Goal: Task Accomplishment & Management: Use online tool/utility

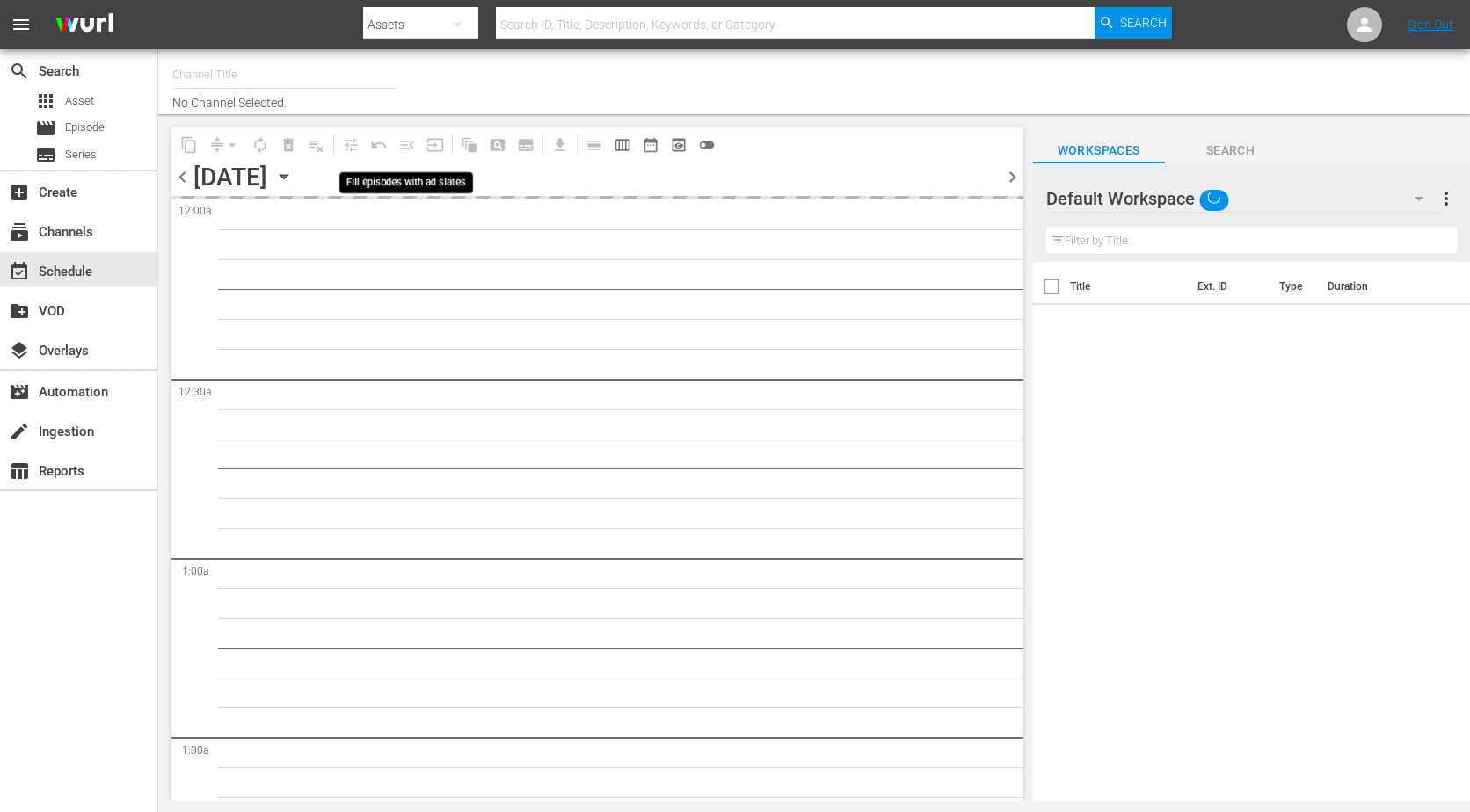
type input "The Film Detective (1847)"
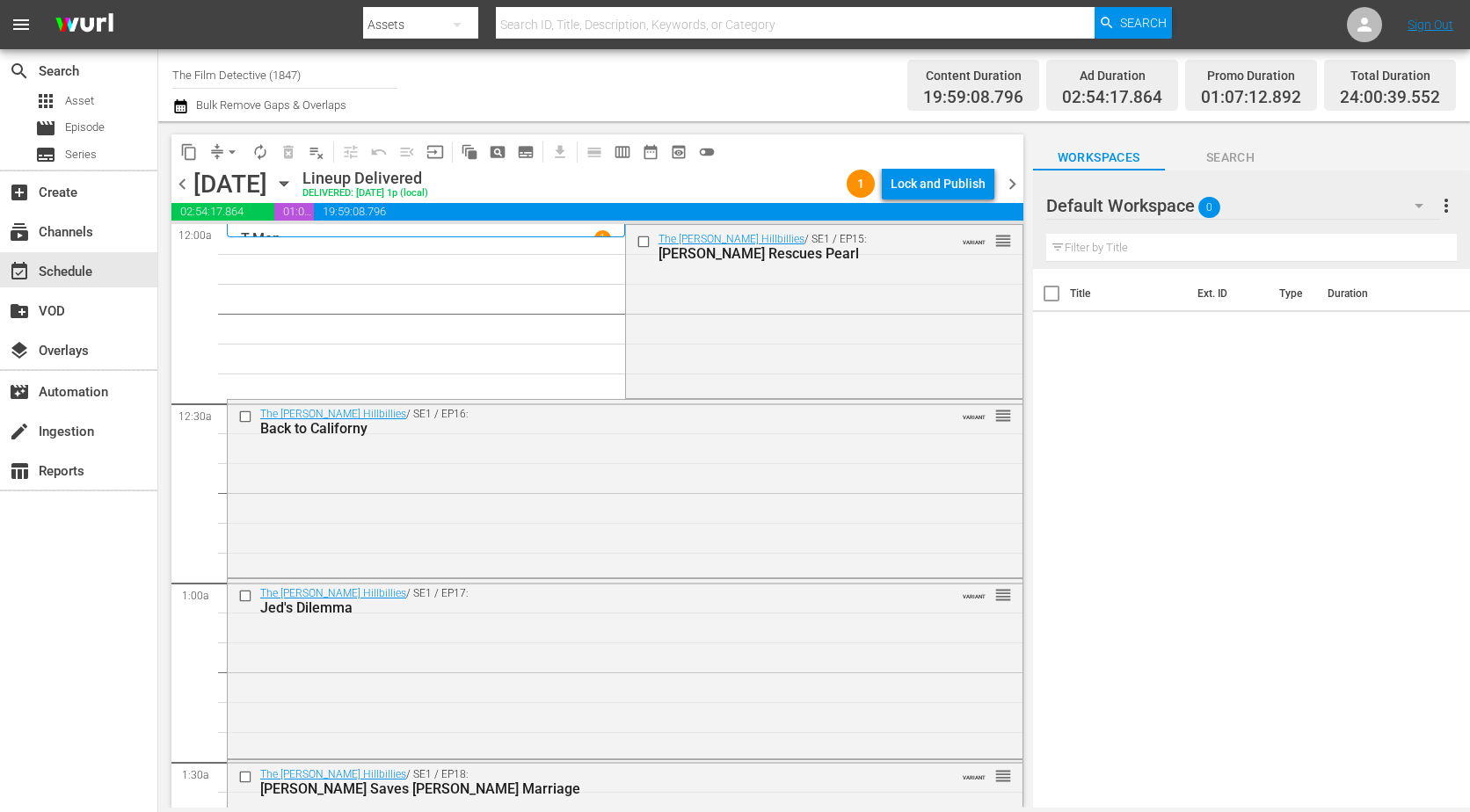
click at [294, 190] on icon "button" at bounding box center [284, 184] width 20 height 20
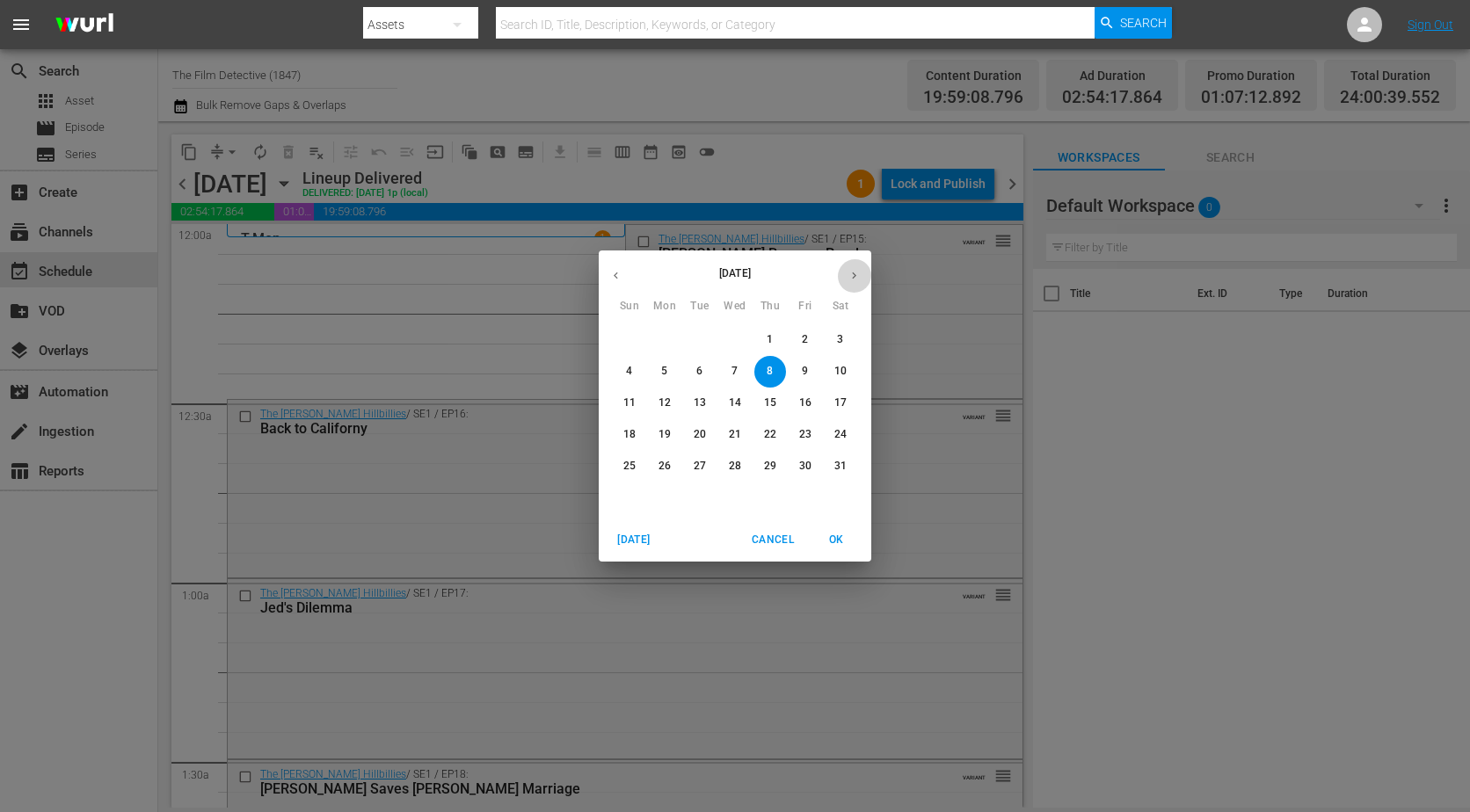
click at [857, 281] on icon "button" at bounding box center [853, 275] width 13 height 13
click at [850, 281] on button "button" at bounding box center [853, 275] width 34 height 34
click at [847, 281] on button "button" at bounding box center [853, 275] width 34 height 34
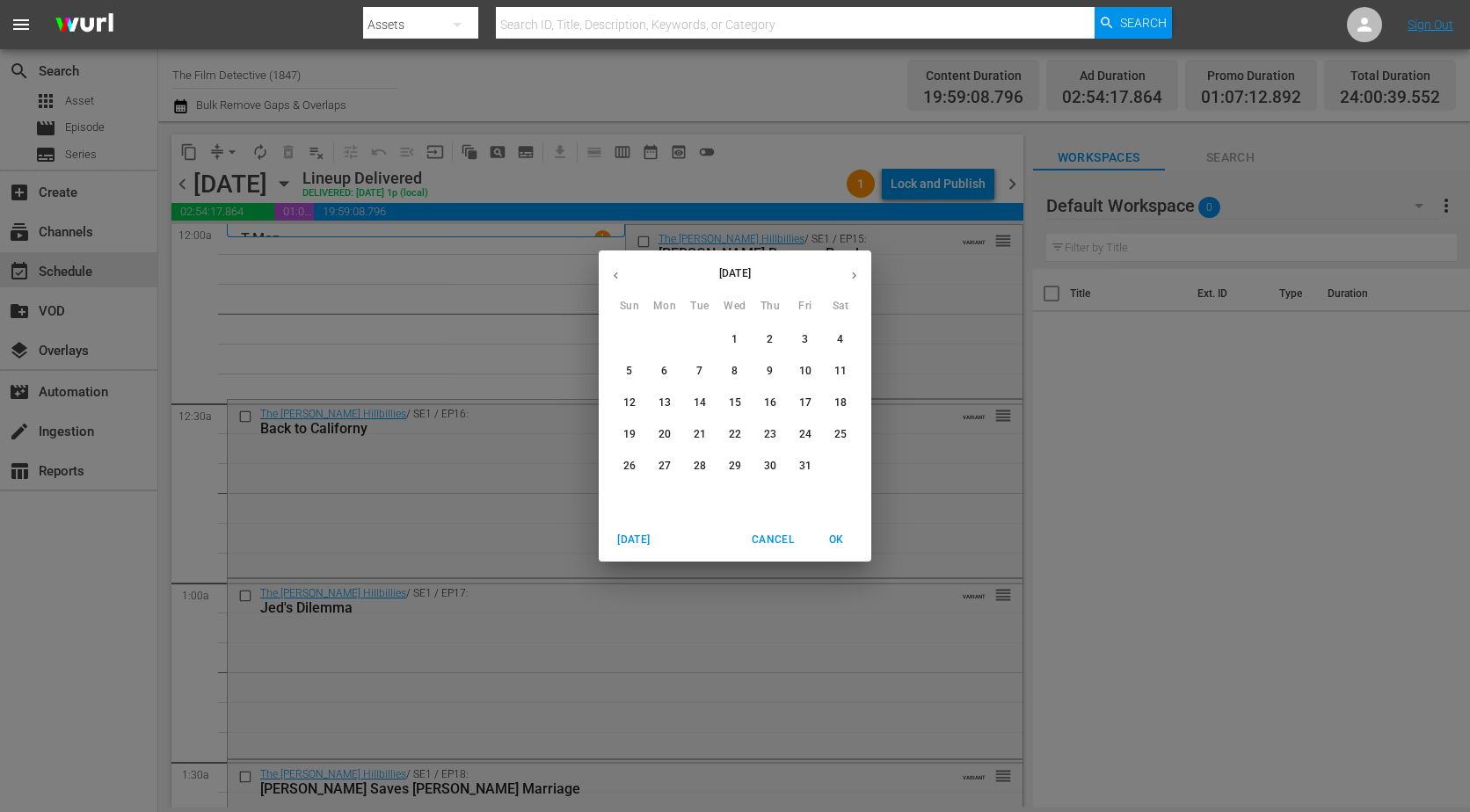
click at [740, 346] on span "1" at bounding box center [735, 339] width 31 height 15
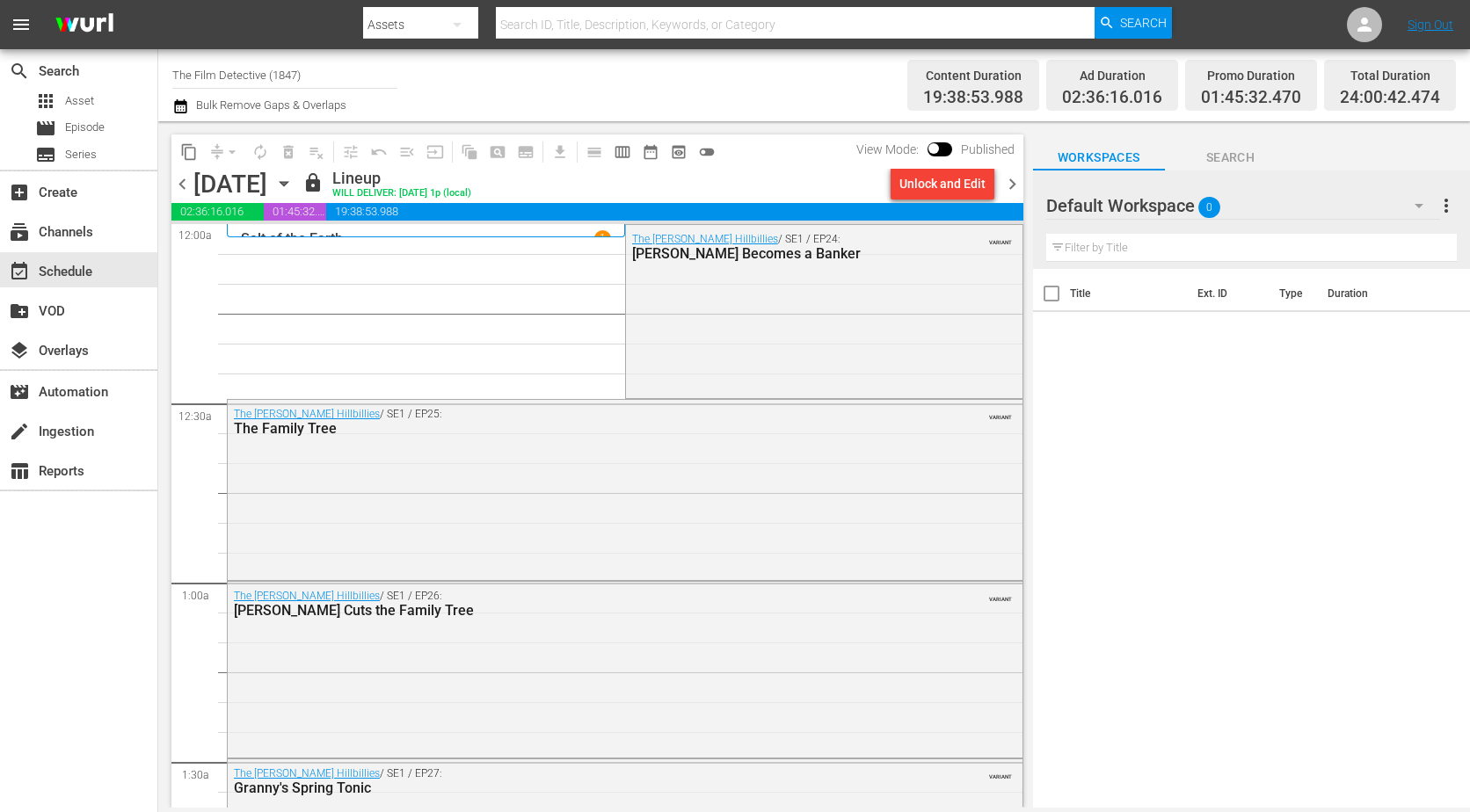
click at [1012, 183] on span "chevron_right" at bounding box center [1012, 184] width 22 height 22
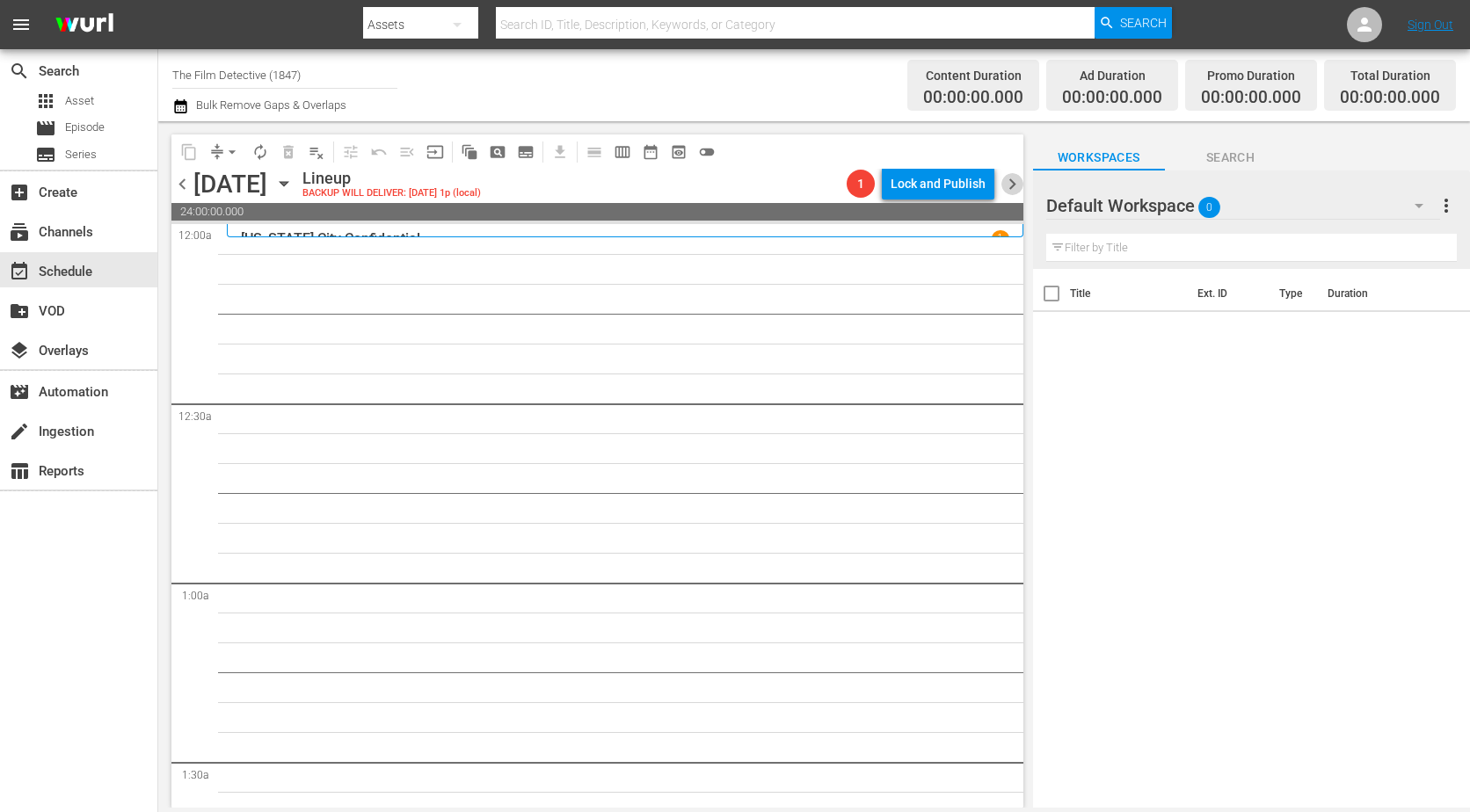
click at [1009, 185] on span "chevron_right" at bounding box center [1012, 184] width 22 height 22
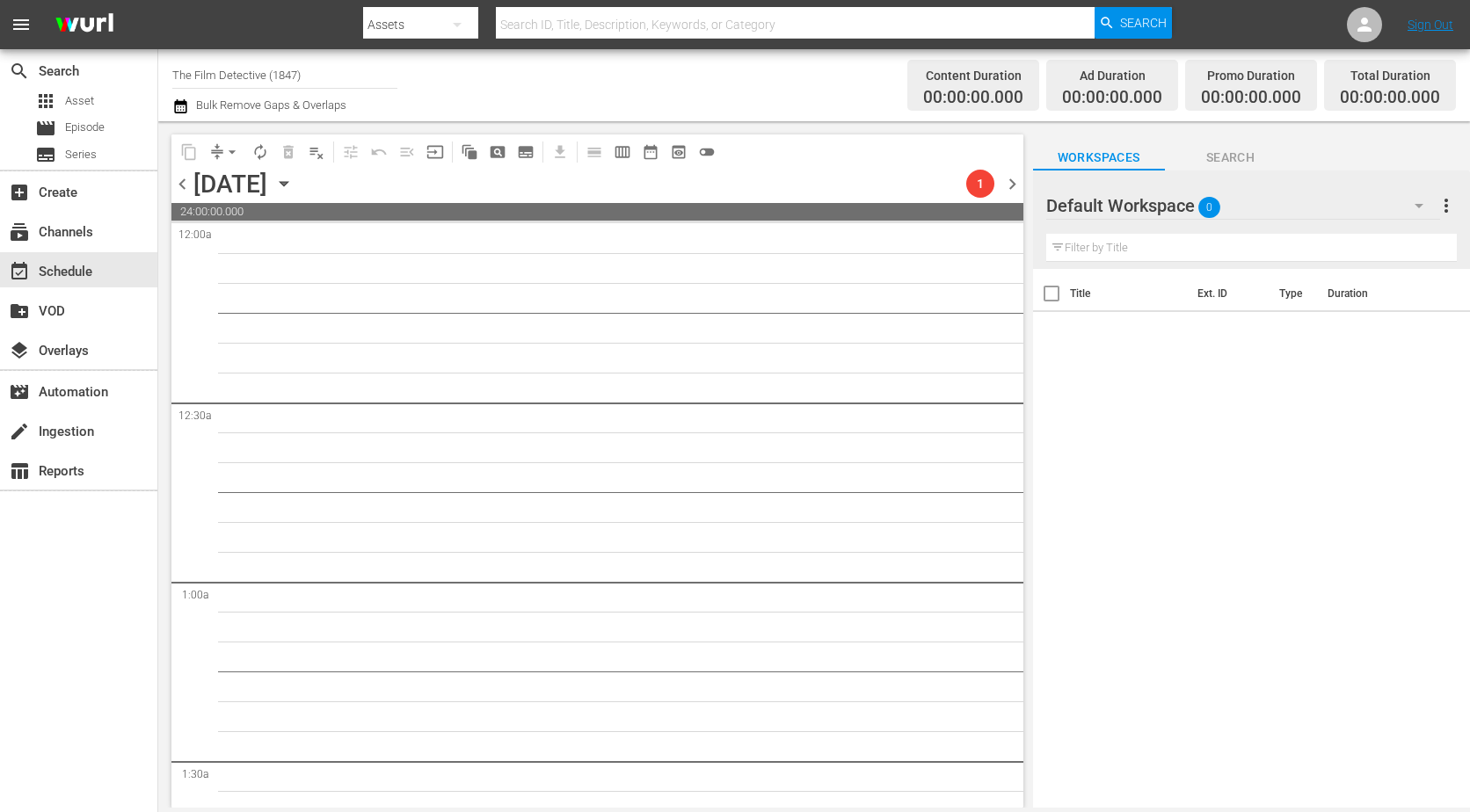
click at [1009, 185] on span "chevron_right" at bounding box center [1012, 184] width 22 height 22
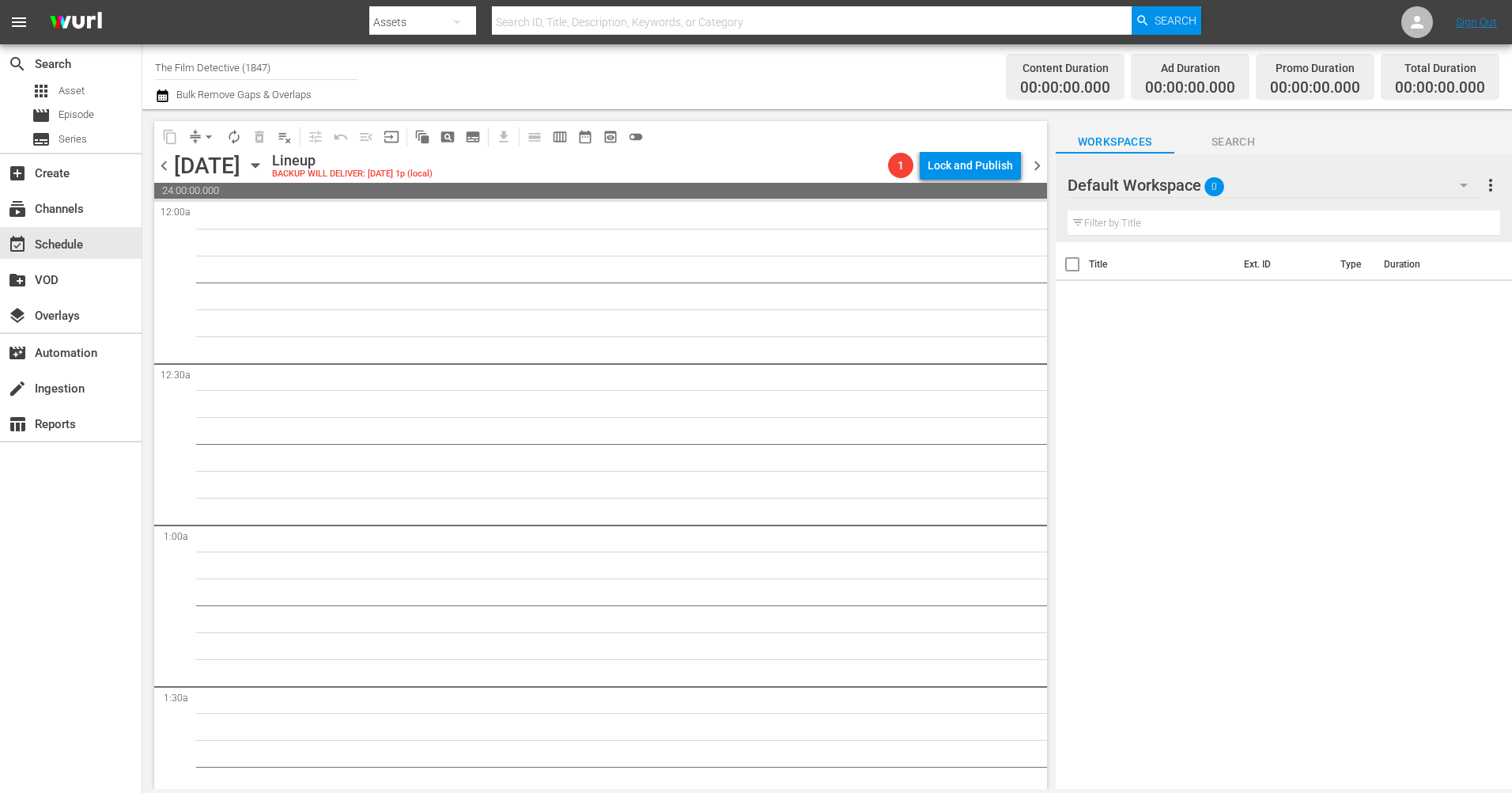
click at [443, 20] on button "button" at bounding box center [457, 22] width 38 height 38
click at [426, 68] on div "Channels" at bounding box center [420, 66] width 64 height 26
click at [600, 13] on input "text" at bounding box center [811, 22] width 639 height 38
type input "Historian"
click at [1171, 19] on span "Search" at bounding box center [1175, 20] width 42 height 28
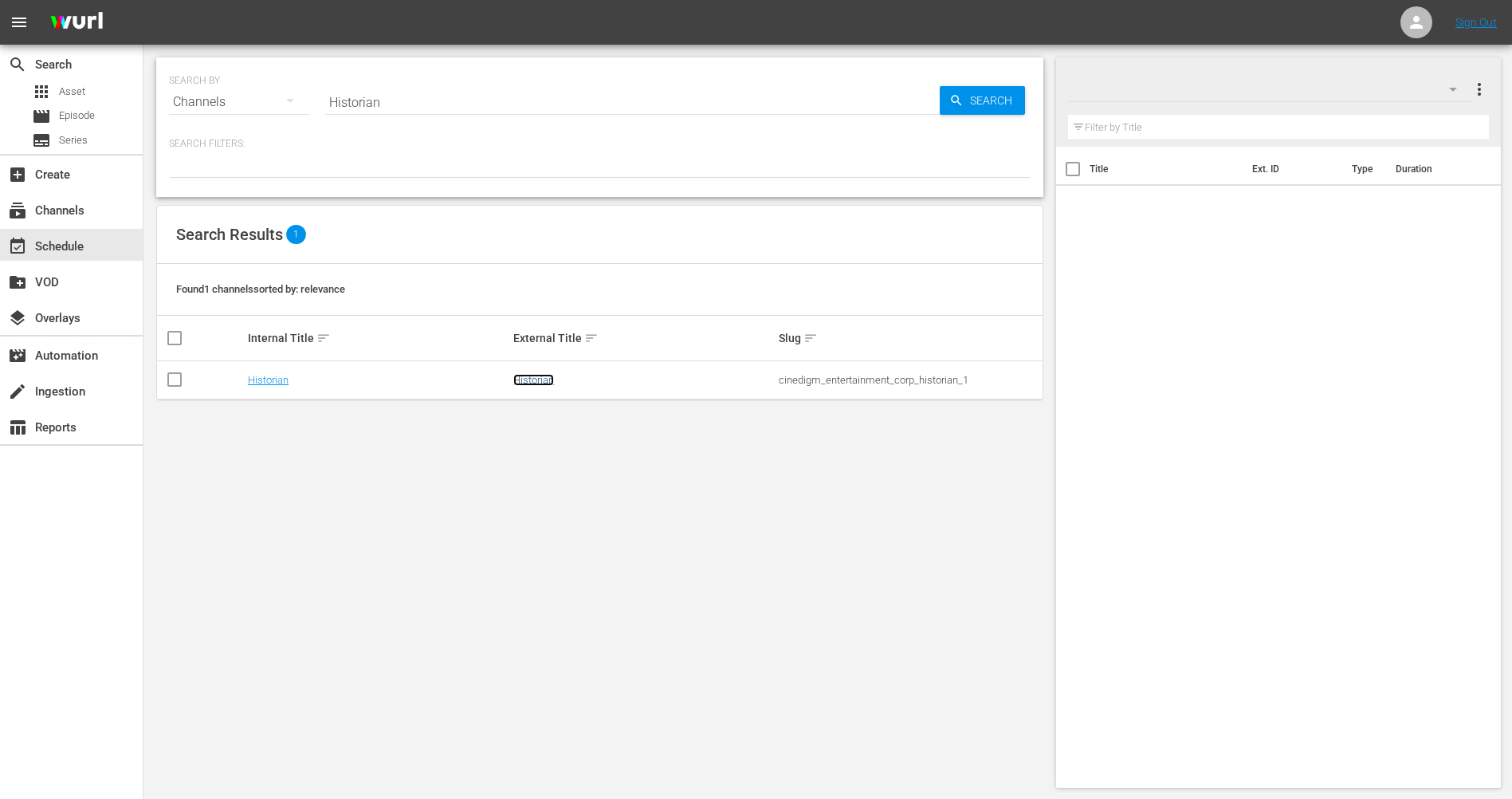
click at [520, 375] on link "Historian" at bounding box center [534, 379] width 41 height 12
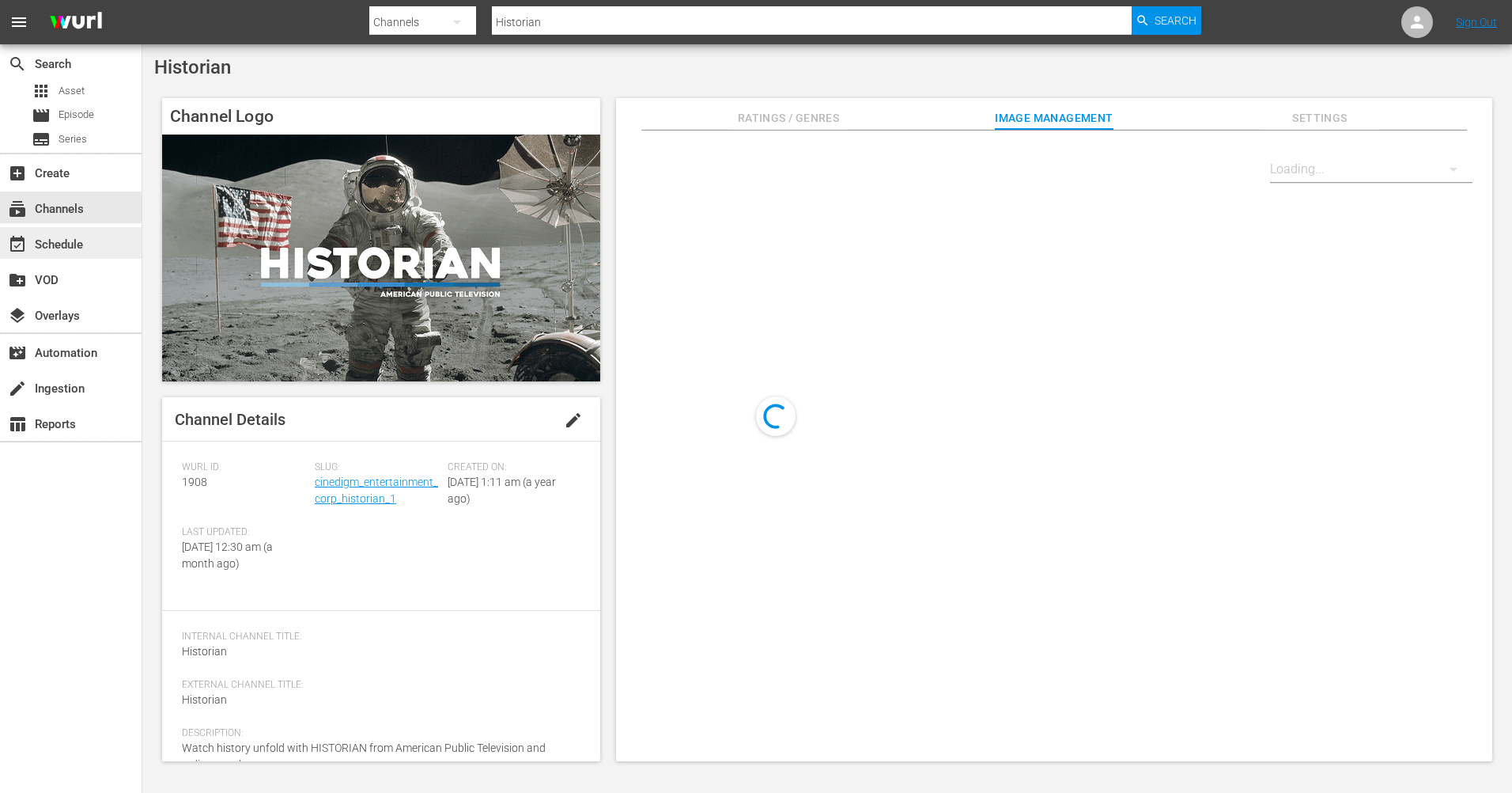
click at [86, 237] on div "event_available Schedule" at bounding box center [44, 242] width 88 height 14
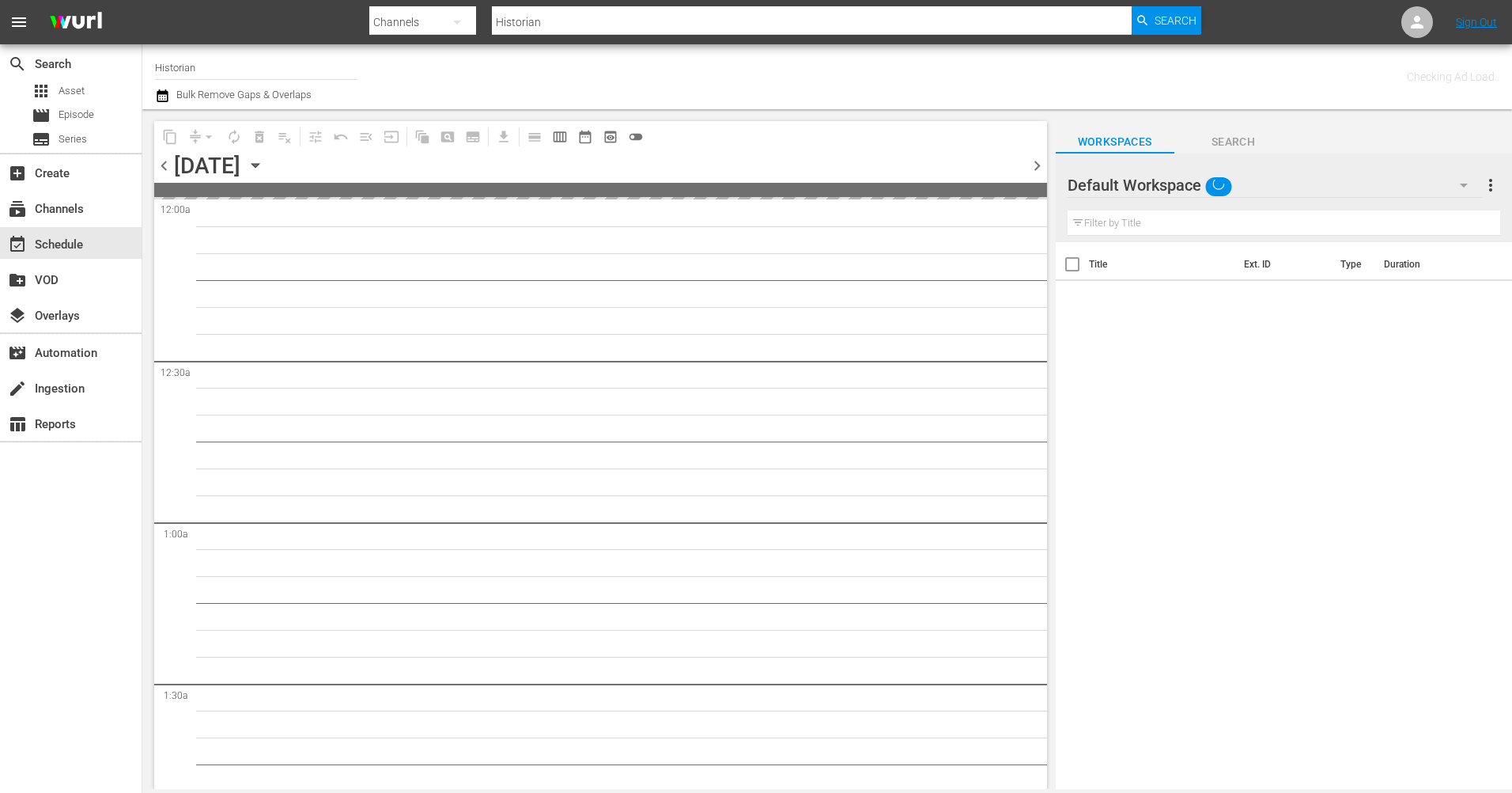
click at [164, 165] on span "chevron_left" at bounding box center [164, 166] width 19 height 19
click at [165, 165] on span "chevron_left" at bounding box center [164, 166] width 19 height 19
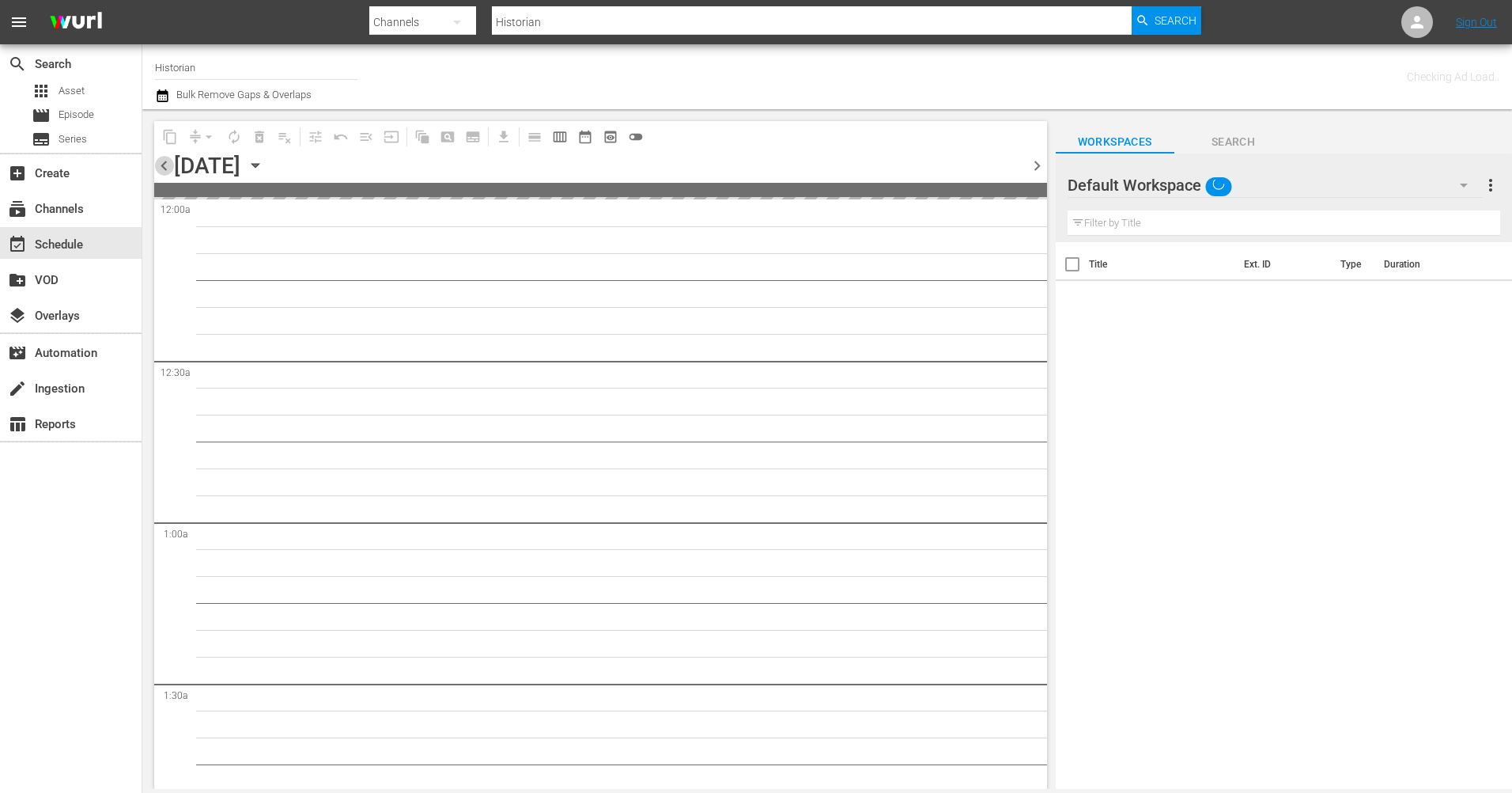
click at [165, 165] on span "chevron_left" at bounding box center [164, 166] width 19 height 19
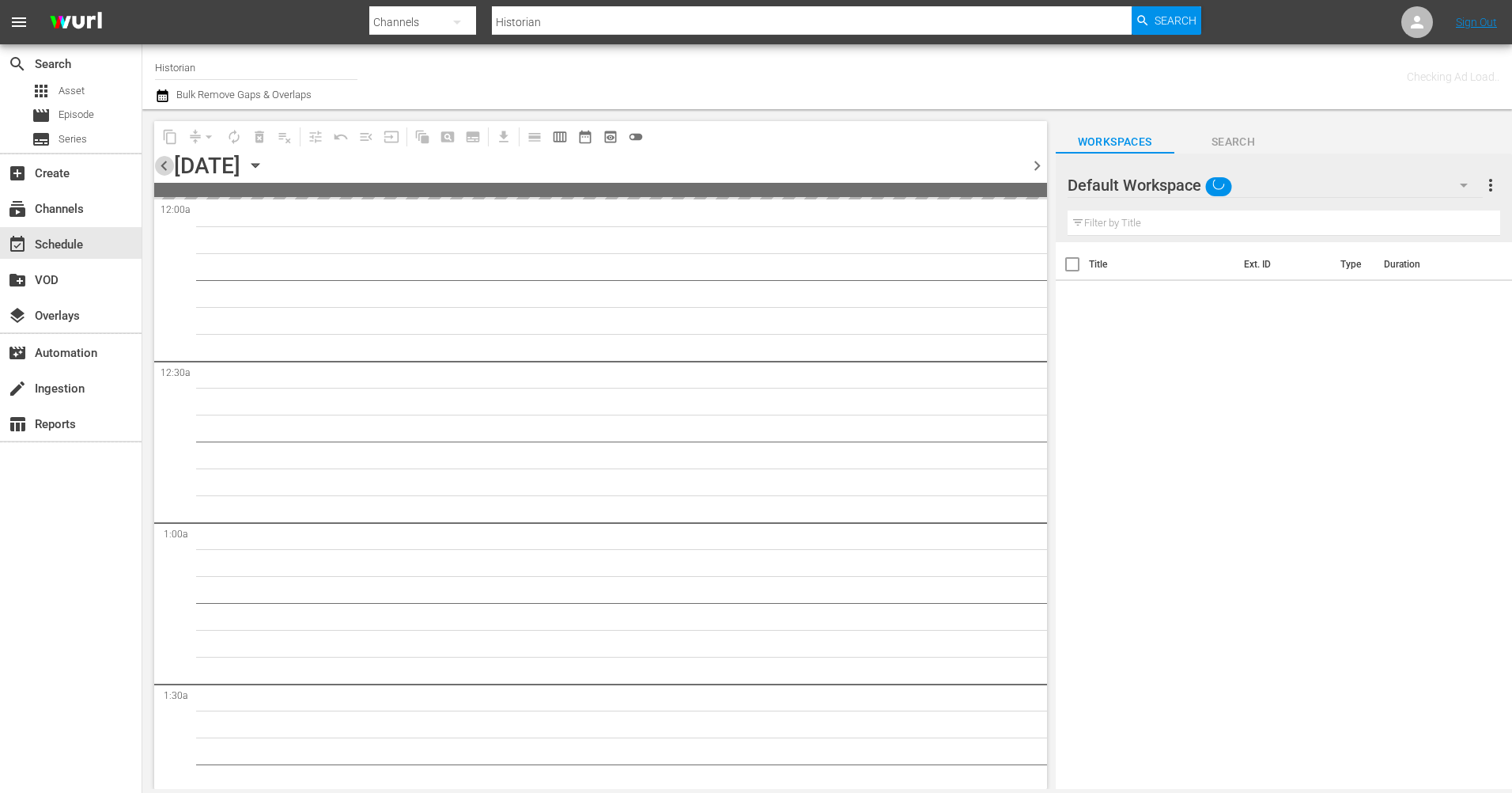
click at [165, 165] on span "chevron_left" at bounding box center [164, 166] width 19 height 19
click at [164, 165] on span "chevron_left" at bounding box center [164, 166] width 19 height 19
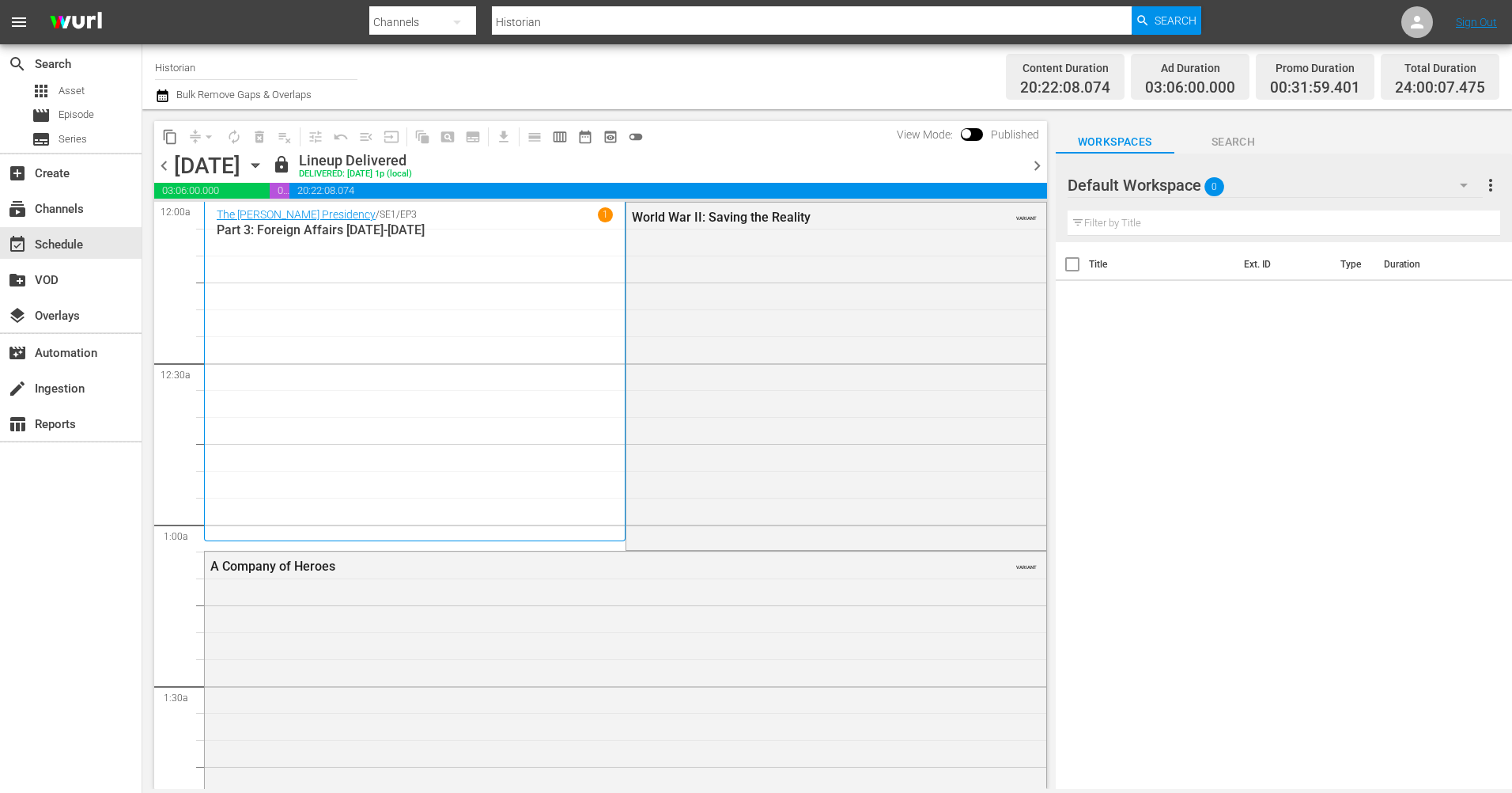
click at [1040, 166] on span "chevron_right" at bounding box center [1037, 166] width 19 height 19
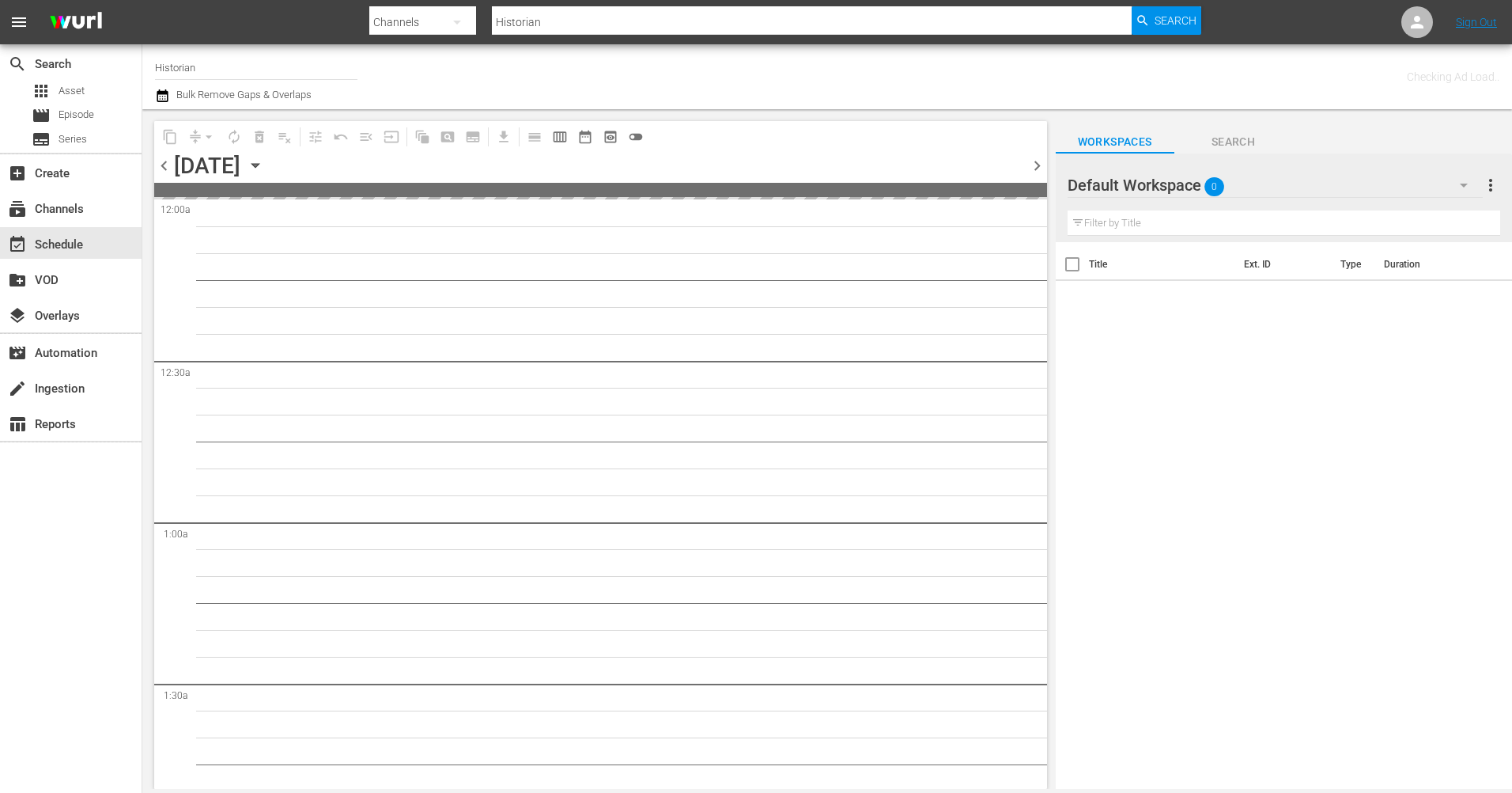
click at [1040, 166] on span "chevron_right" at bounding box center [1037, 166] width 19 height 19
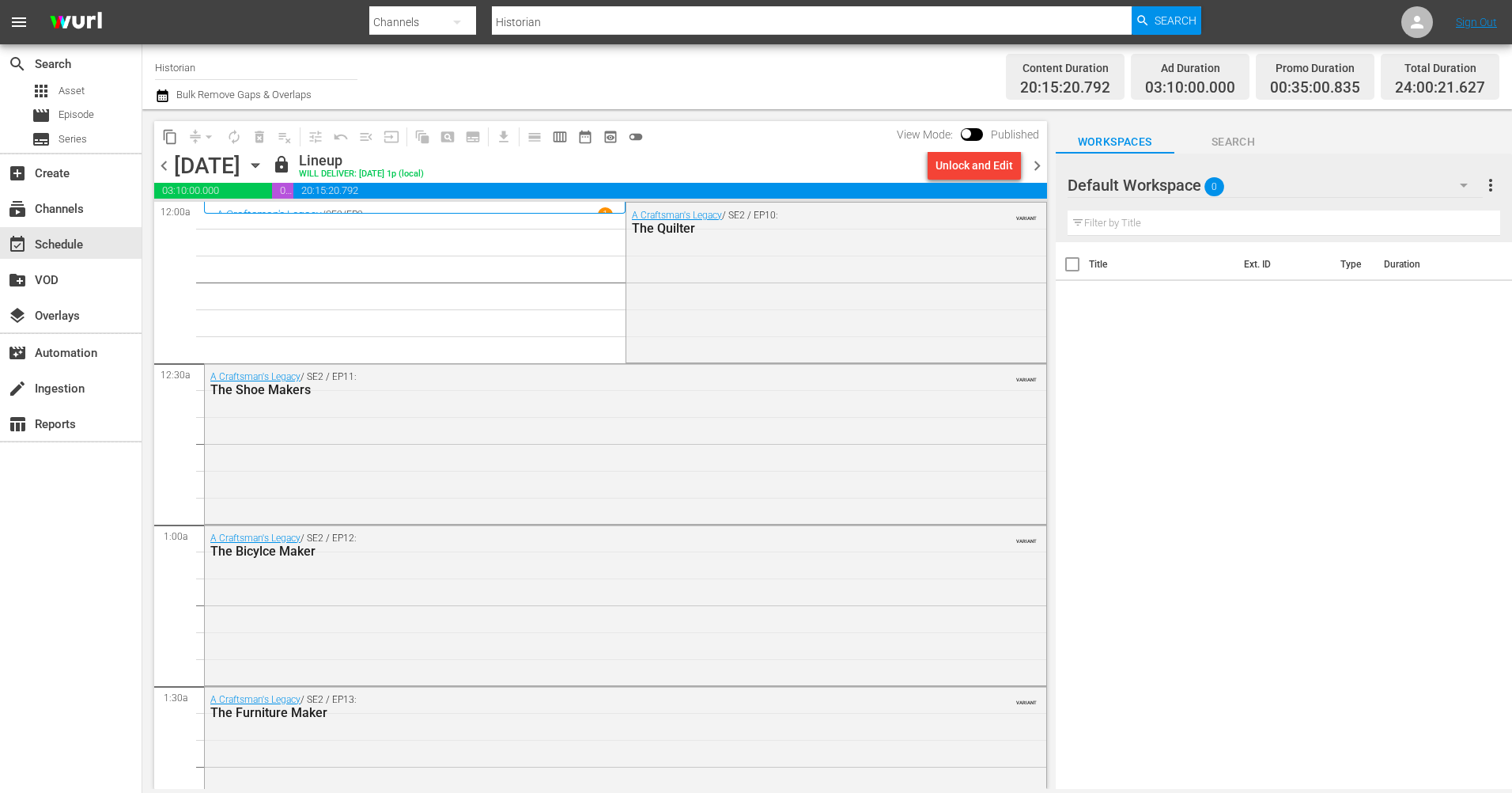
click at [1040, 160] on span "chevron_right" at bounding box center [1037, 166] width 19 height 19
click at [1046, 164] on span "chevron_right" at bounding box center [1037, 166] width 19 height 19
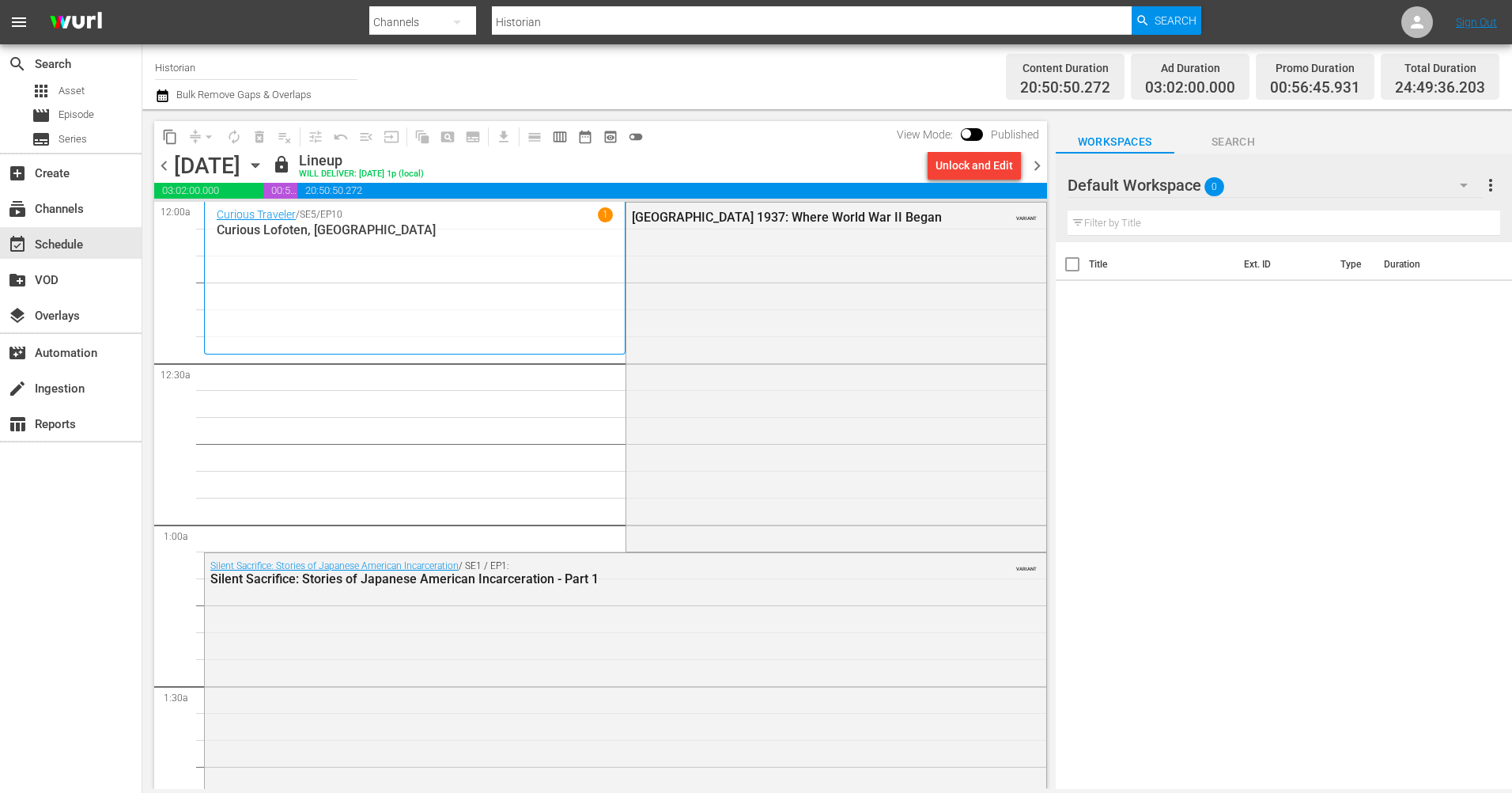
click at [1040, 162] on span "chevron_right" at bounding box center [1037, 166] width 19 height 19
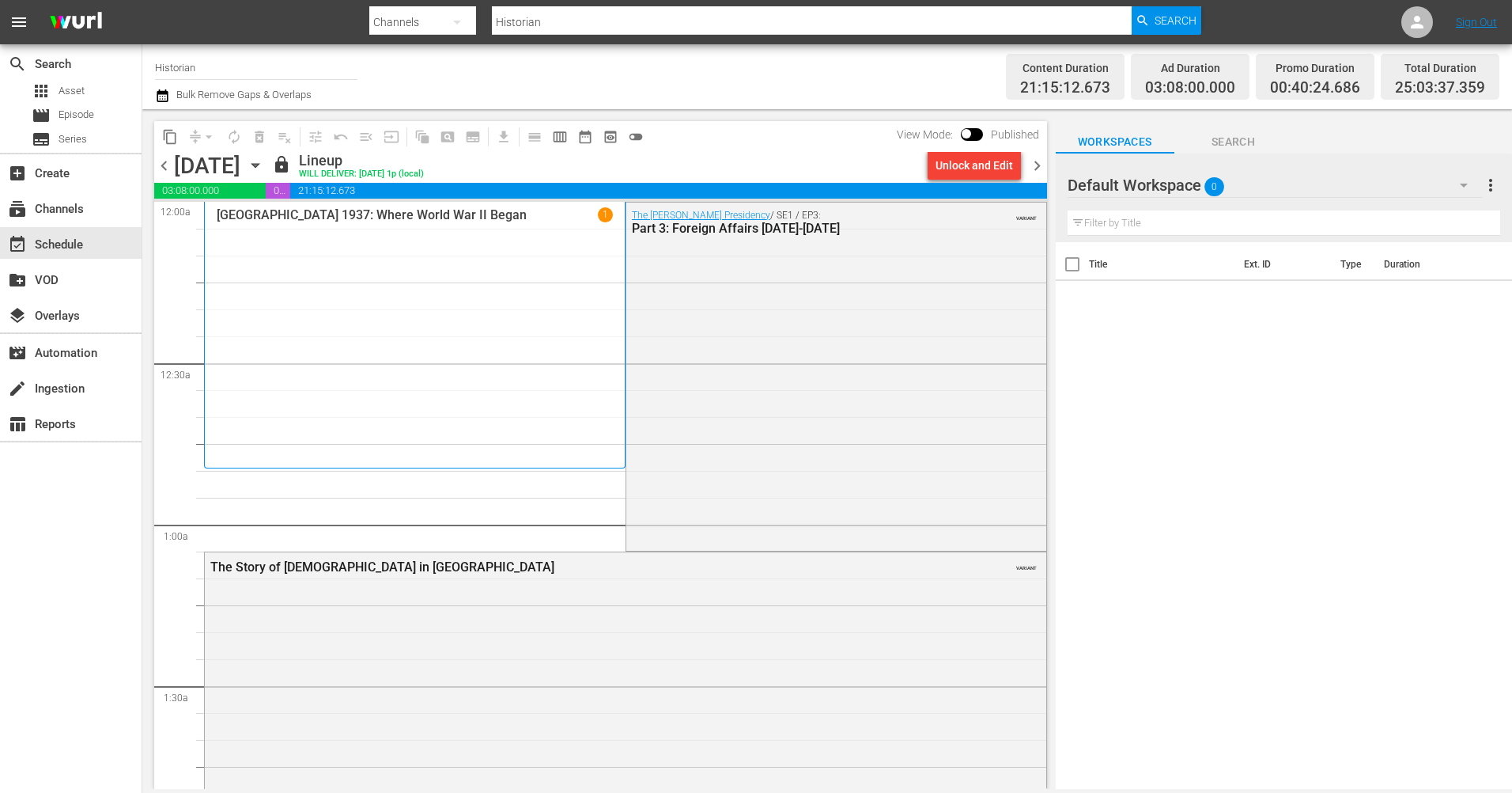
click at [1036, 164] on span "chevron_right" at bounding box center [1037, 166] width 19 height 19
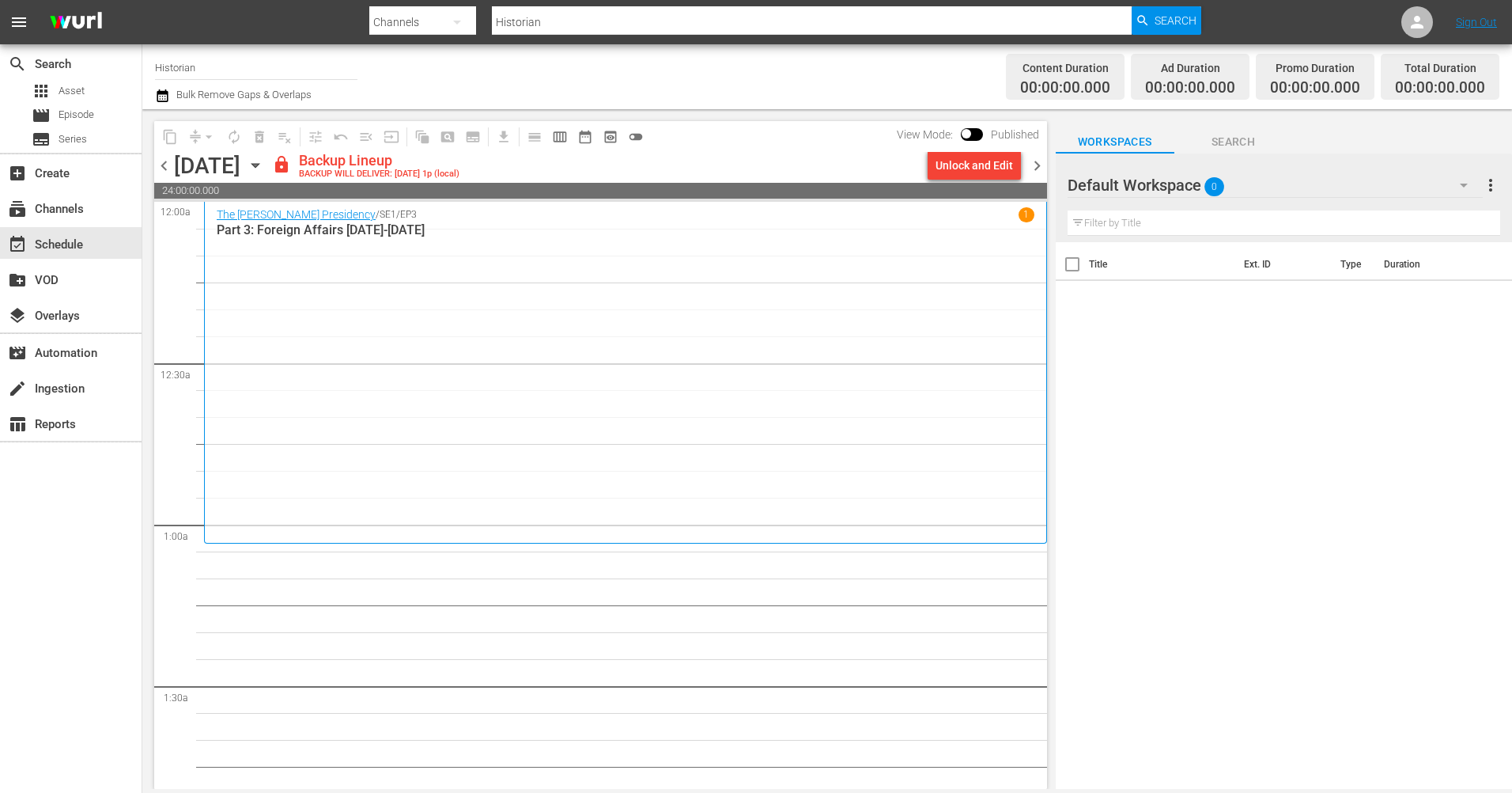
click at [576, 31] on input "Historian" at bounding box center [811, 22] width 639 height 38
type input "H"
click at [578, 26] on input "text" at bounding box center [811, 22] width 639 height 38
type input "the fil"
click at [1172, 20] on span "Search" at bounding box center [1175, 20] width 42 height 28
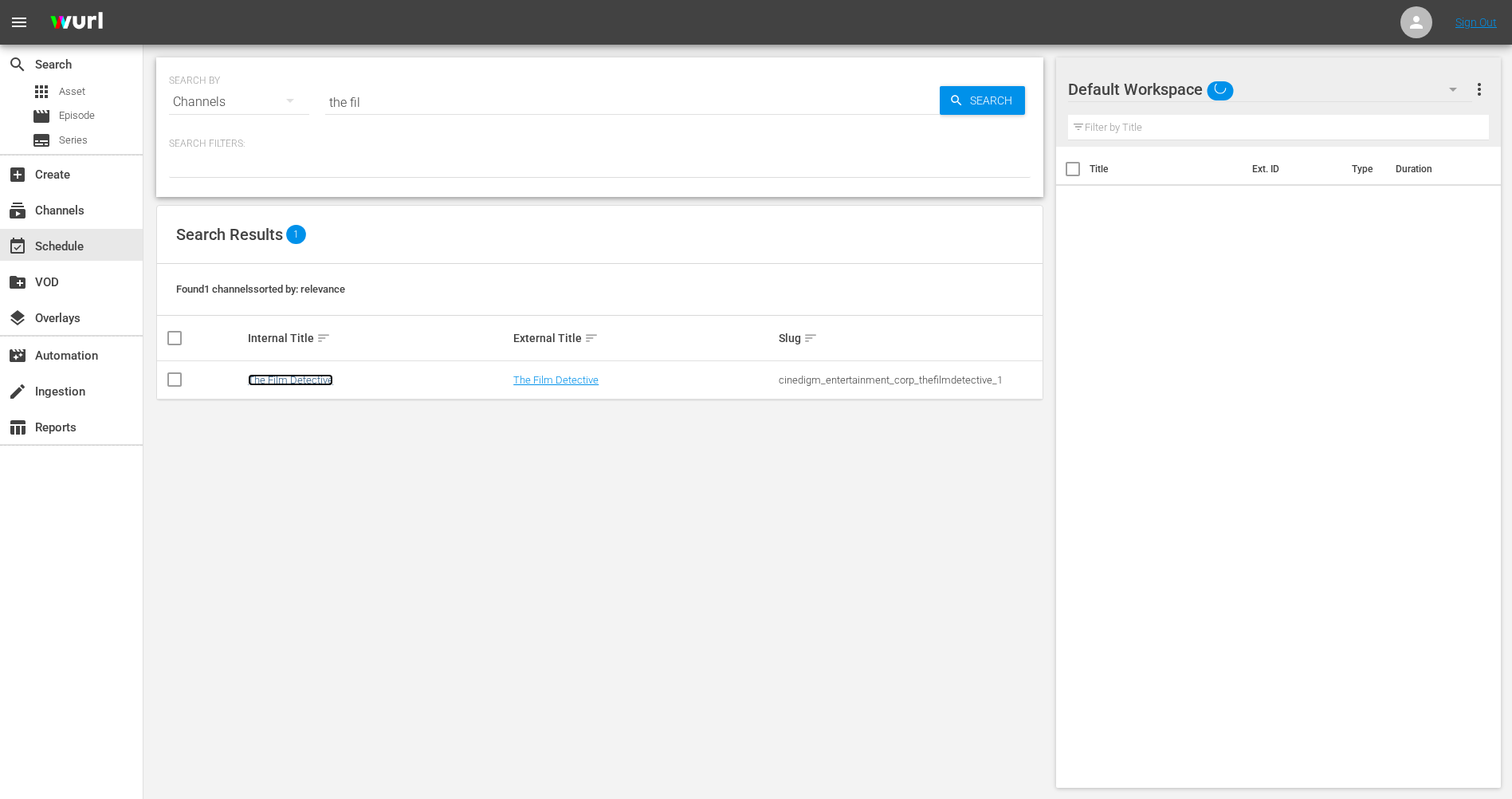
click at [312, 381] on link "The Film Detective" at bounding box center [291, 379] width 86 height 12
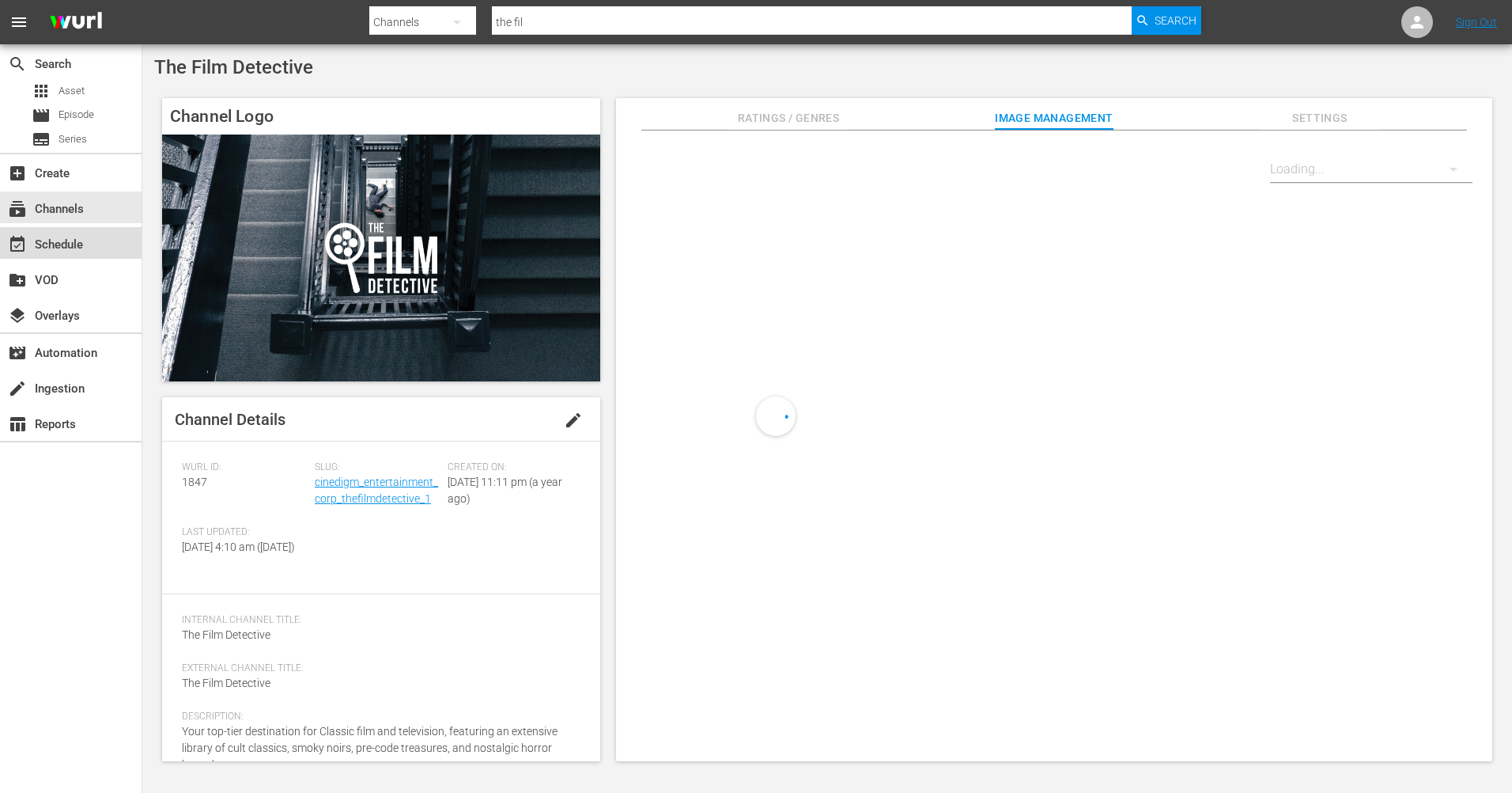
click at [56, 235] on div "event_available Schedule" at bounding box center [44, 242] width 88 height 14
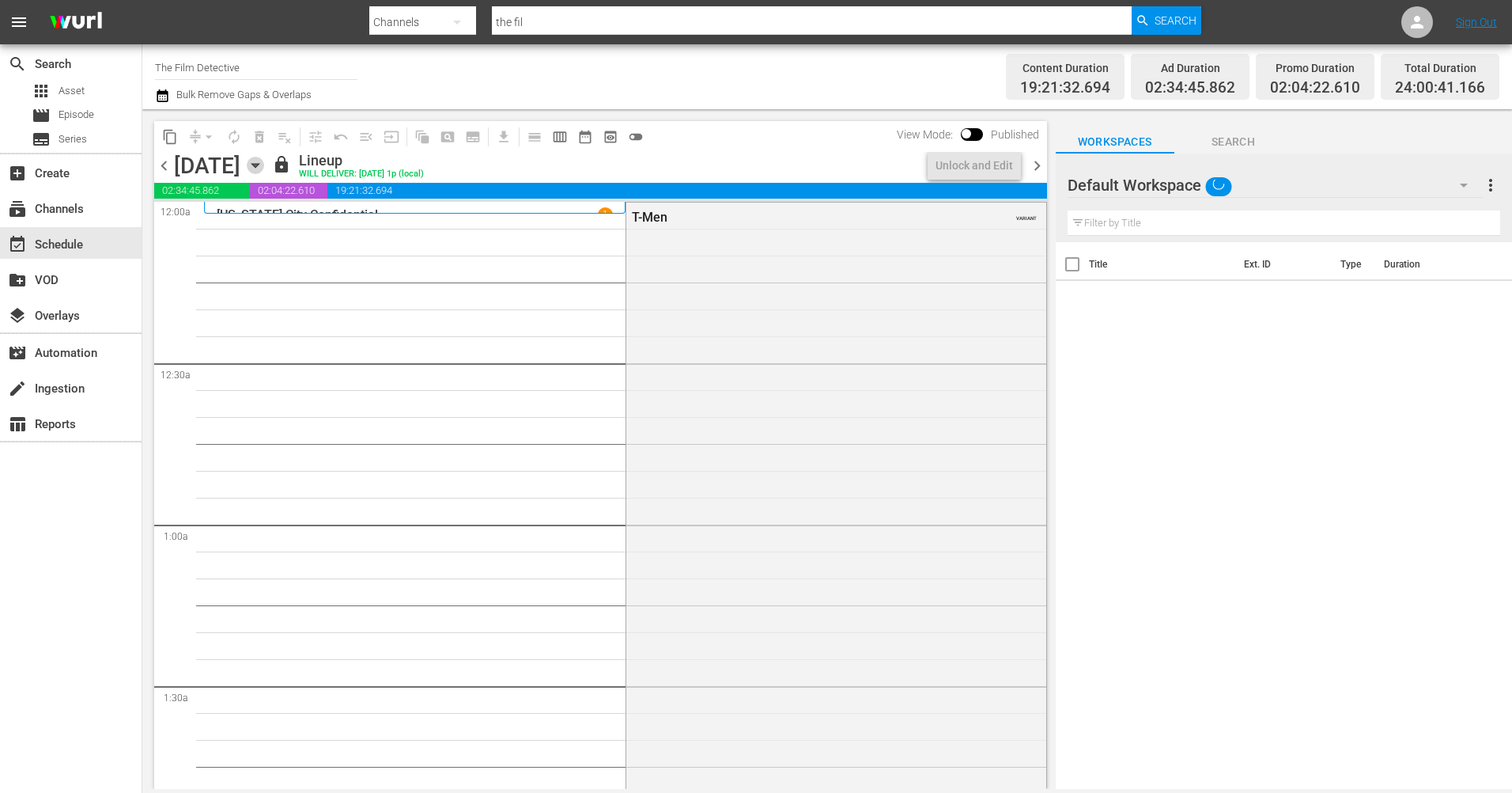
click at [258, 164] on icon "button" at bounding box center [255, 166] width 7 height 4
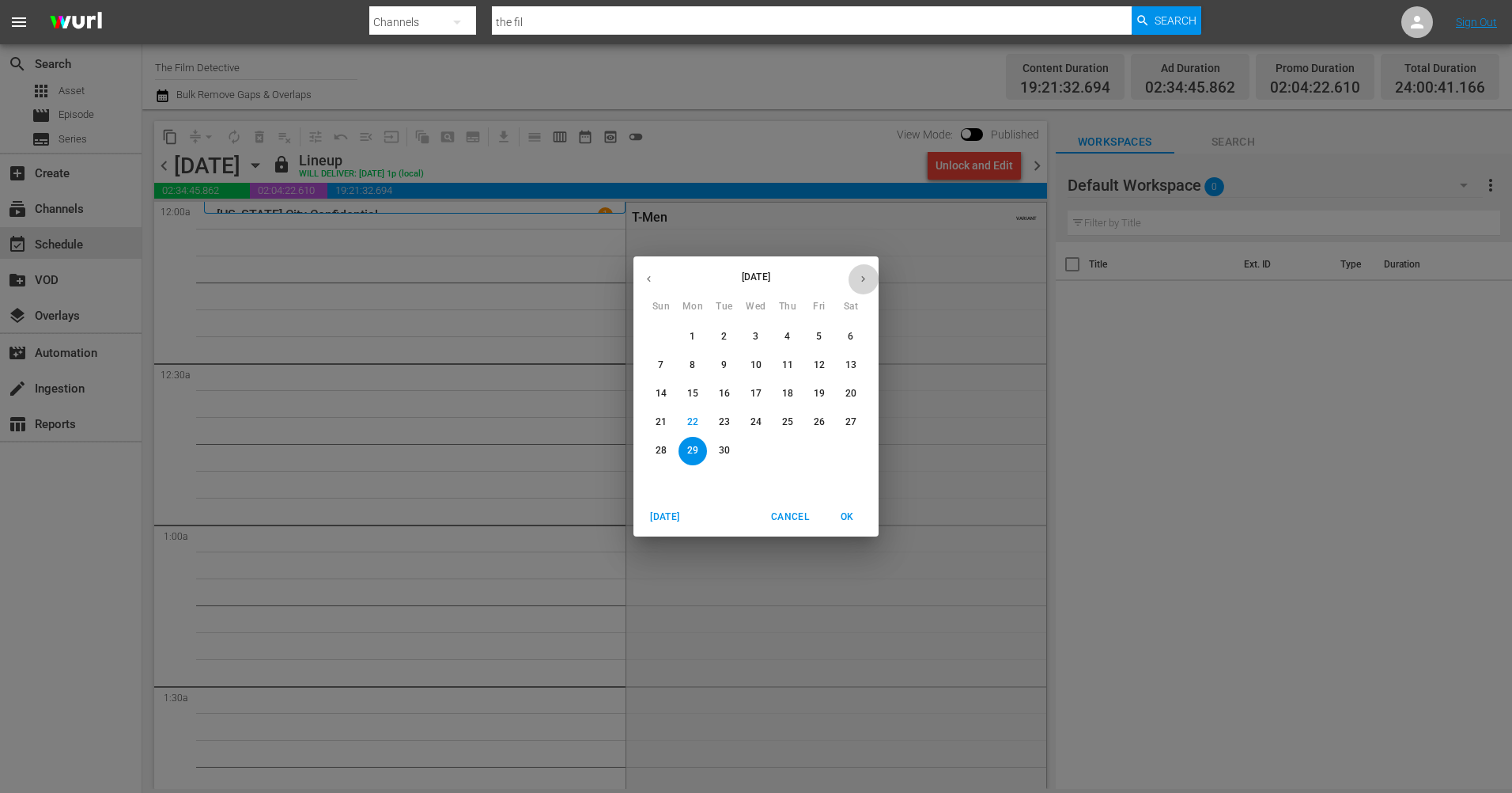
click at [861, 287] on button "button" at bounding box center [863, 279] width 31 height 31
click at [728, 366] on span "7" at bounding box center [725, 365] width 28 height 13
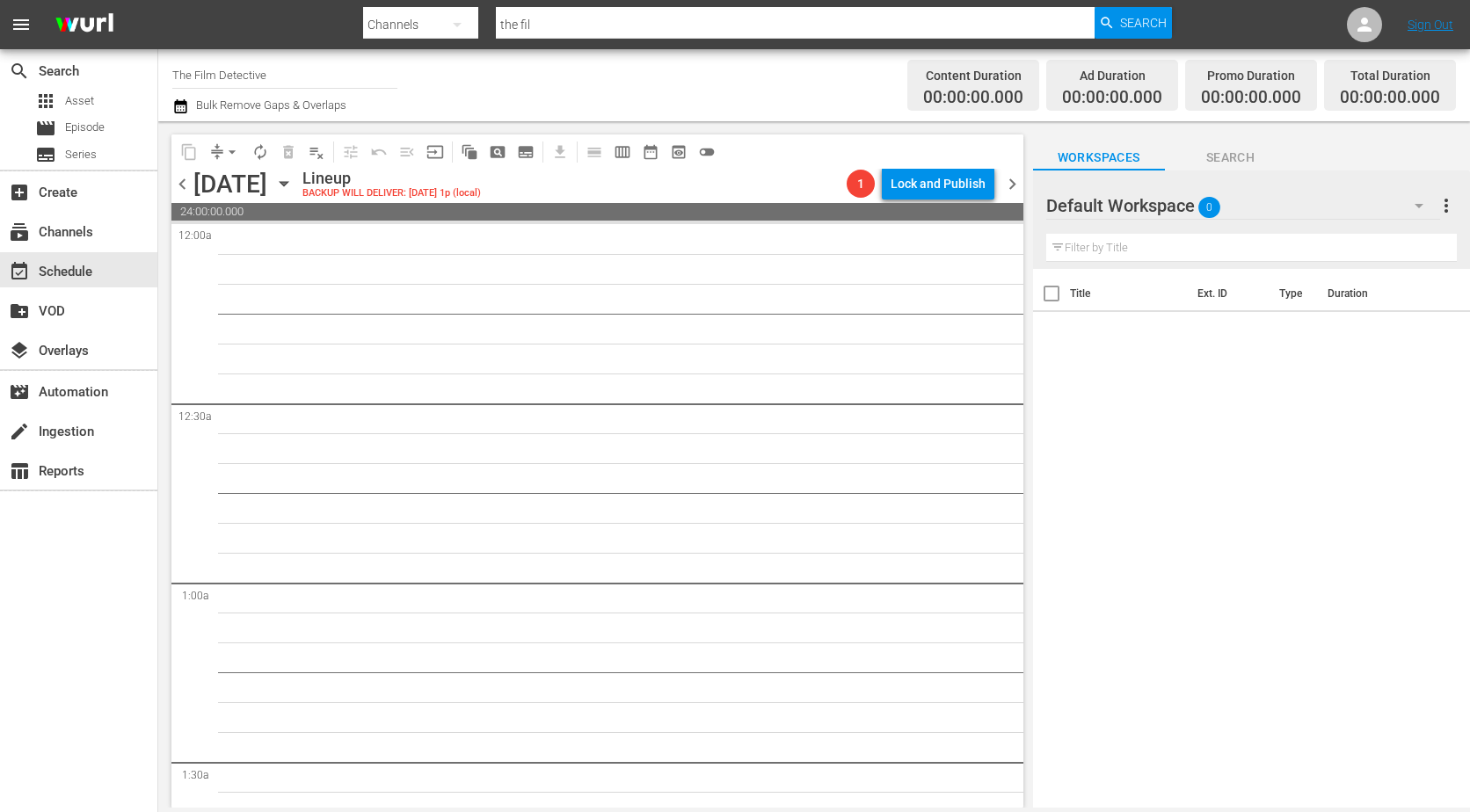
click at [184, 185] on span "chevron_left" at bounding box center [182, 184] width 22 height 22
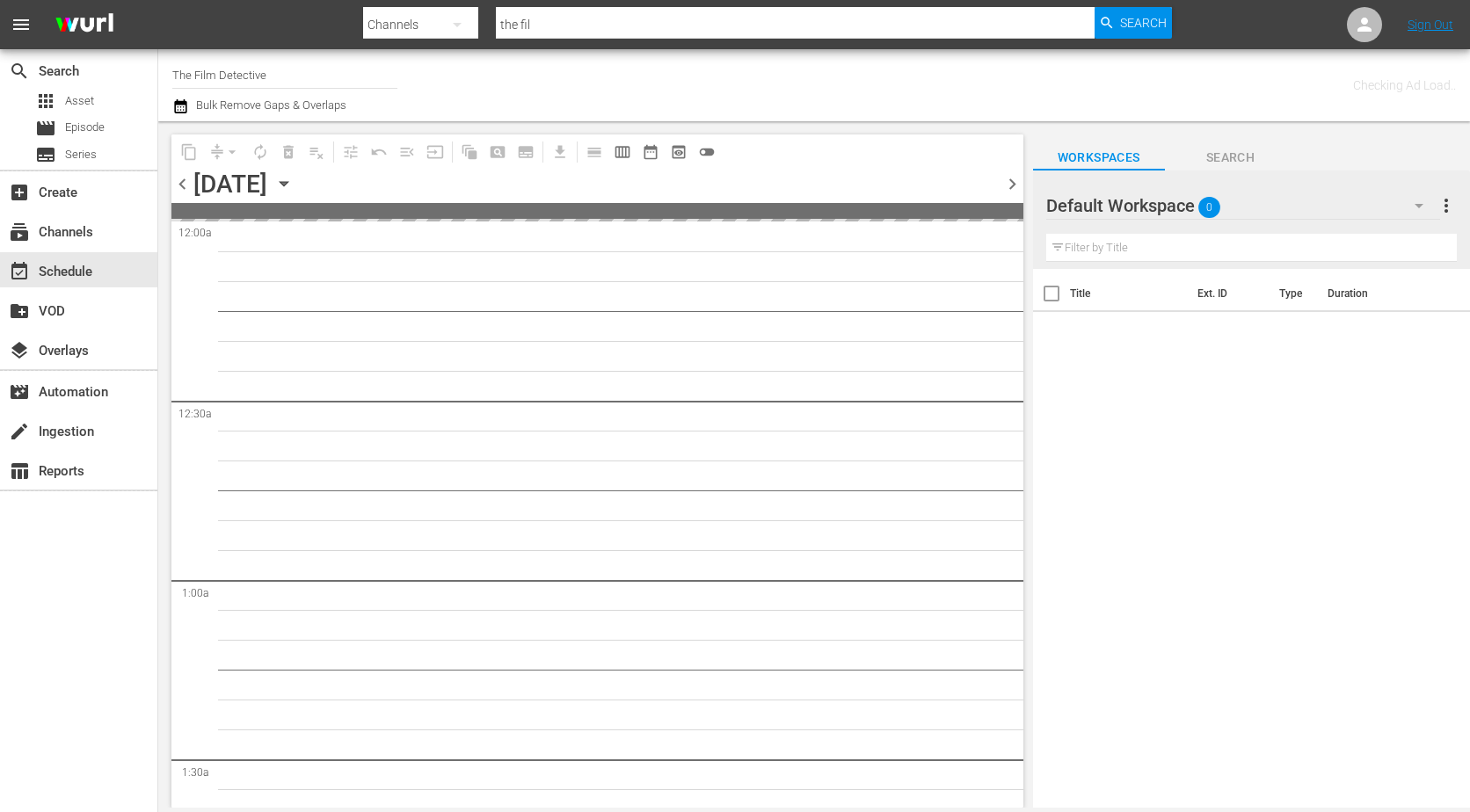
click at [184, 186] on span "chevron_left" at bounding box center [182, 184] width 22 height 22
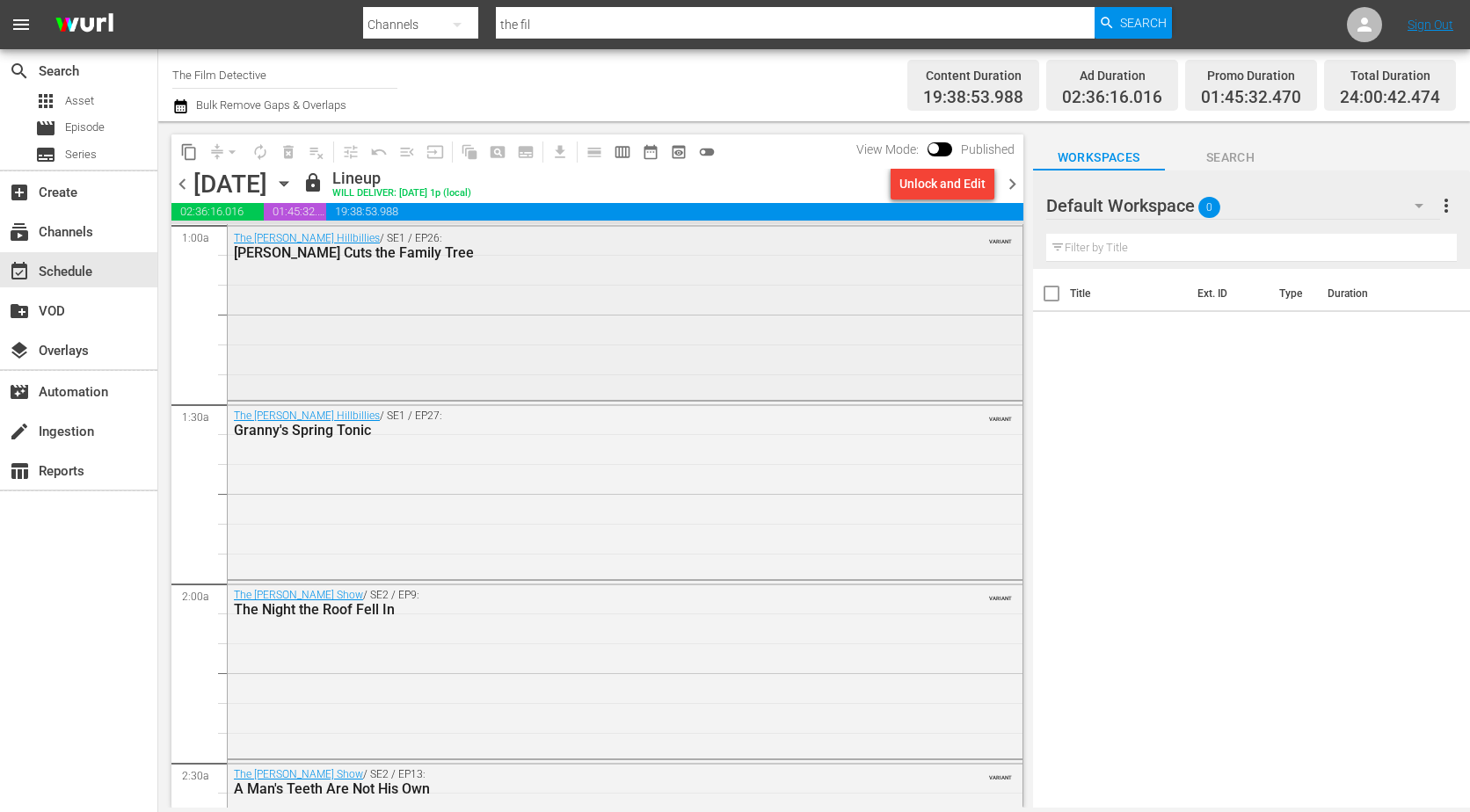
scroll to position [176, 0]
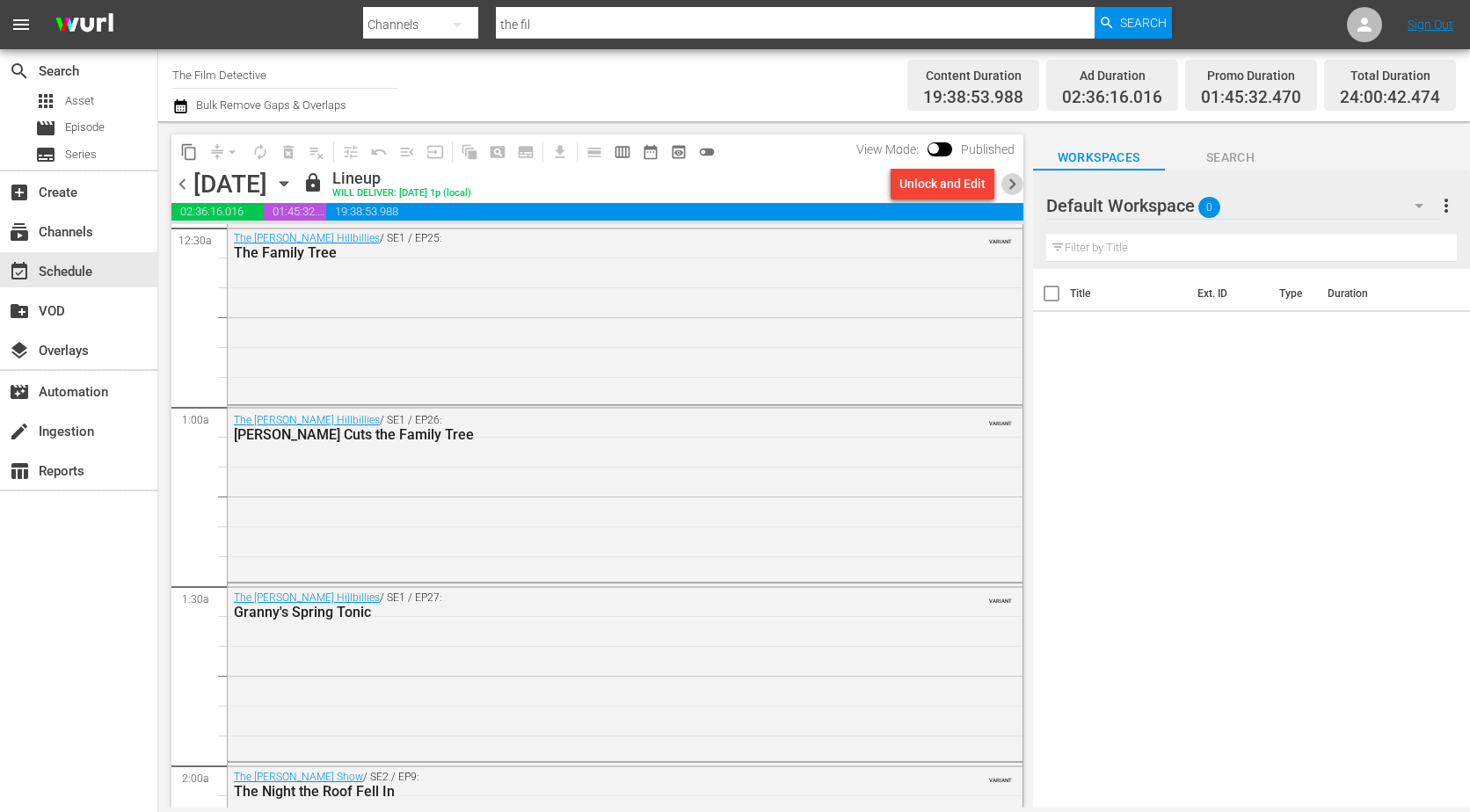
click at [1010, 192] on span "chevron_right" at bounding box center [1012, 184] width 22 height 22
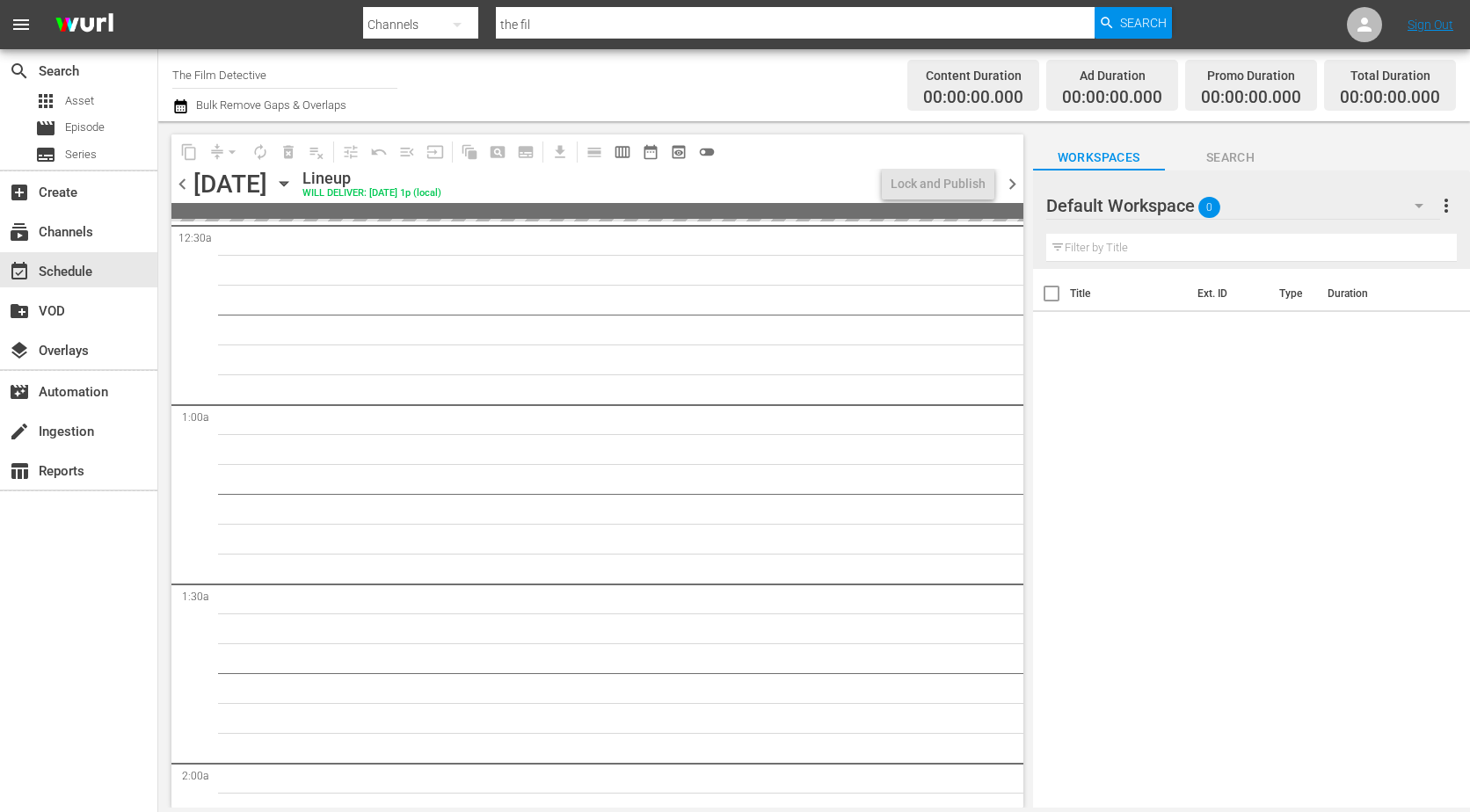
scroll to position [145, 0]
